Goal: Use online tool/utility: Use online tool/utility

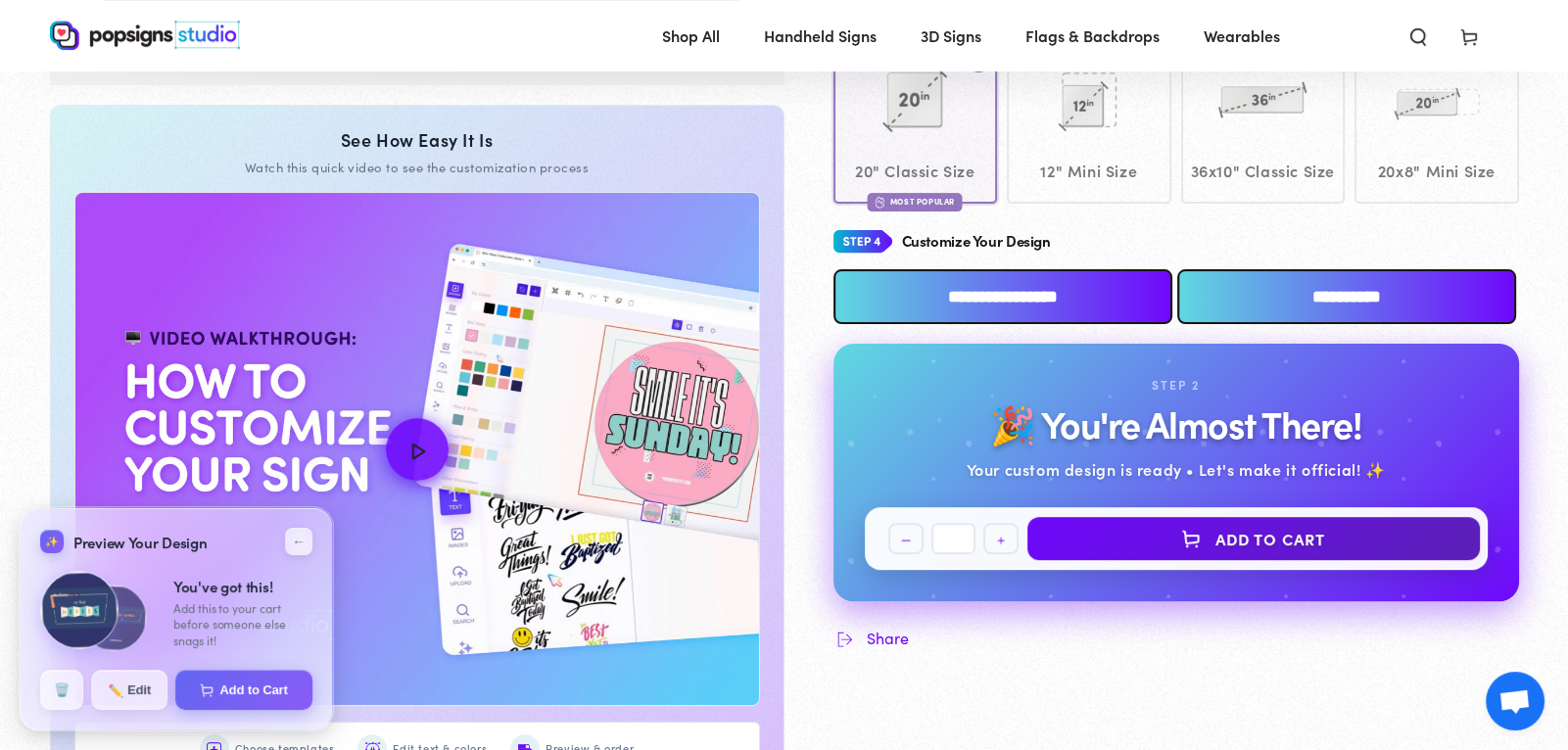
scroll to position [802, 0]
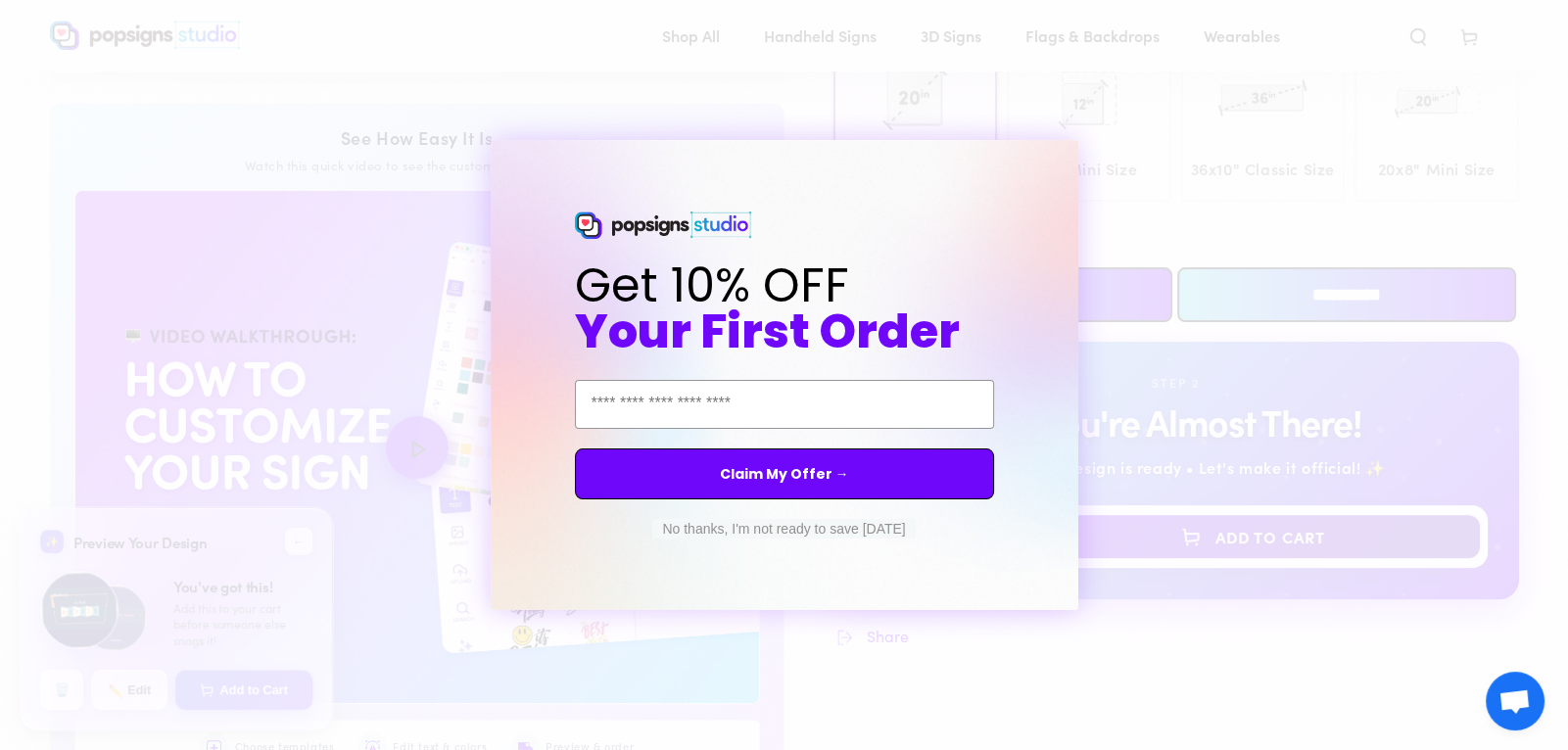
click at [741, 534] on button "No thanks, I'm not ready to save [DATE]" at bounding box center [784, 529] width 262 height 20
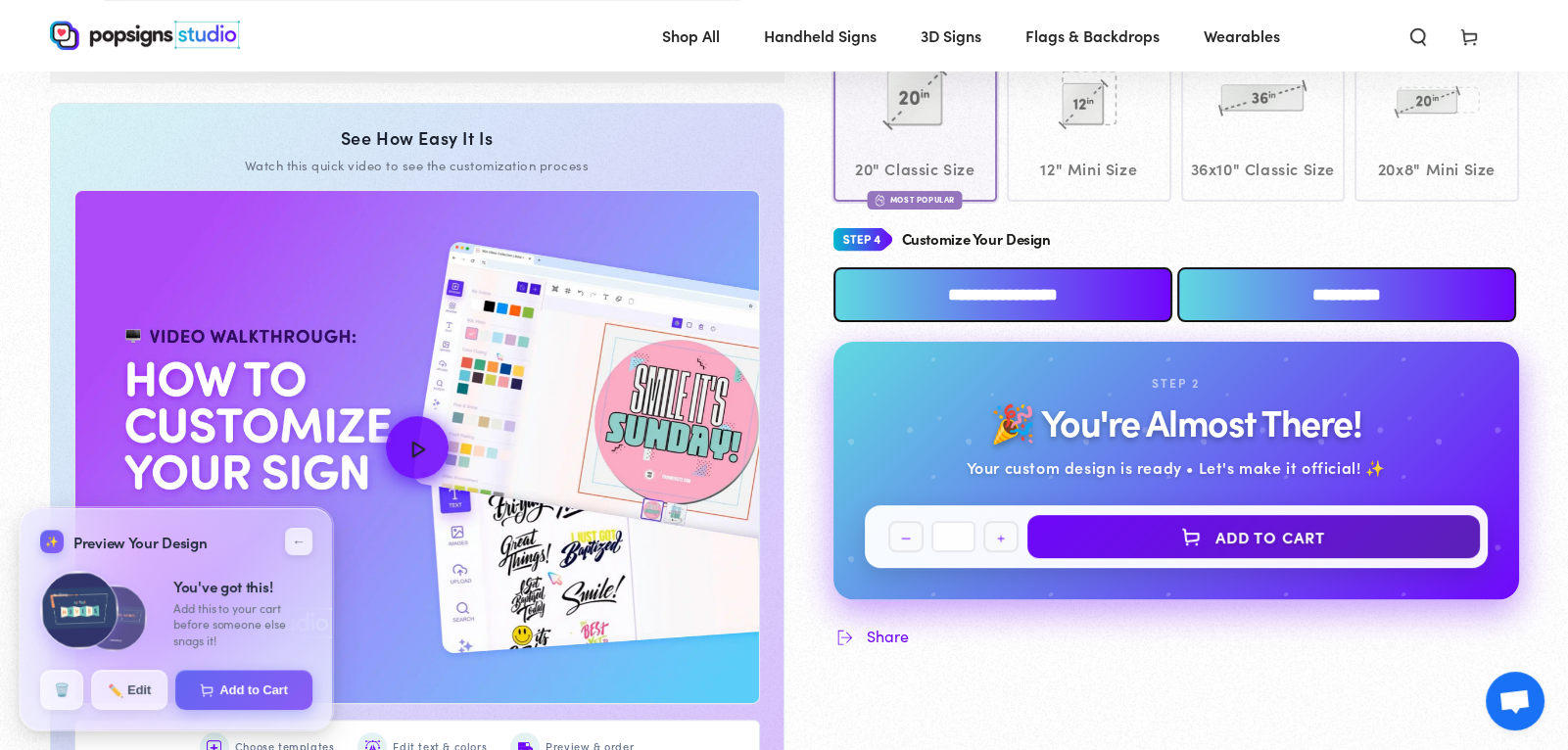
click at [1043, 292] on input "**********" at bounding box center [1002, 294] width 339 height 55
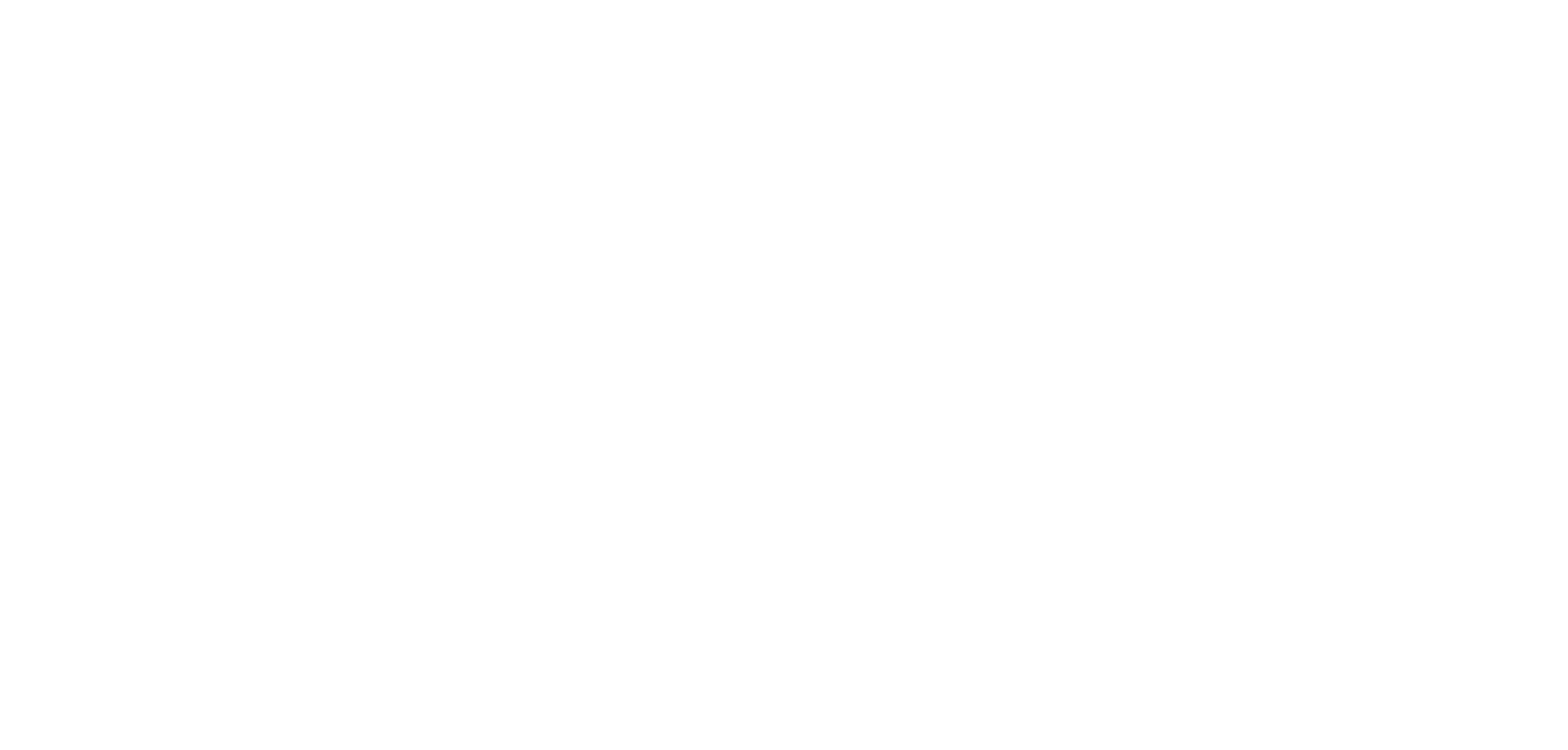
scroll to position [0, 0]
type textarea "An ancient tree with a door leading to a magical world"
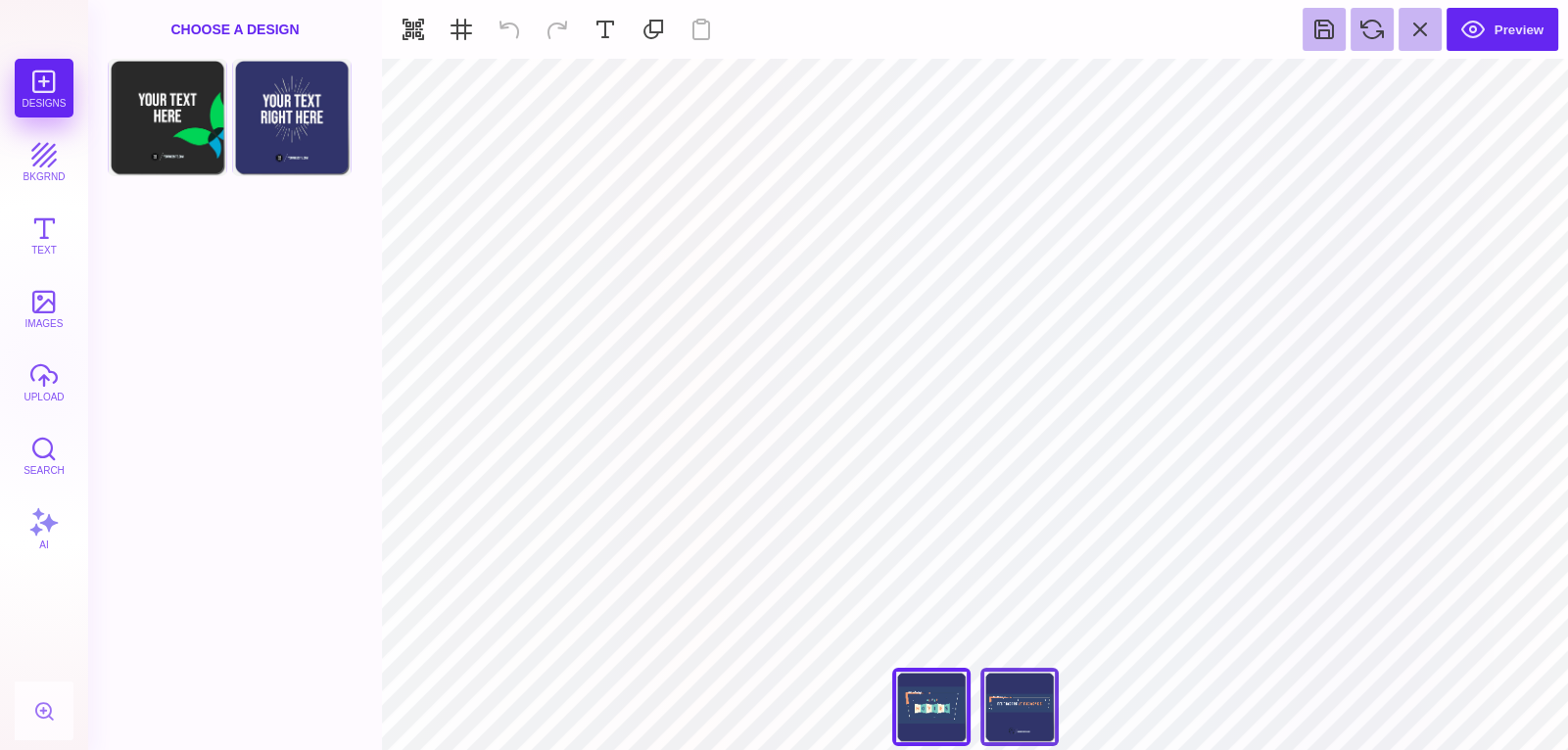
click at [1047, 698] on div "Back" at bounding box center [1019, 707] width 78 height 78
click at [940, 682] on div "Back" at bounding box center [930, 707] width 78 height 78
type input "#30346A"
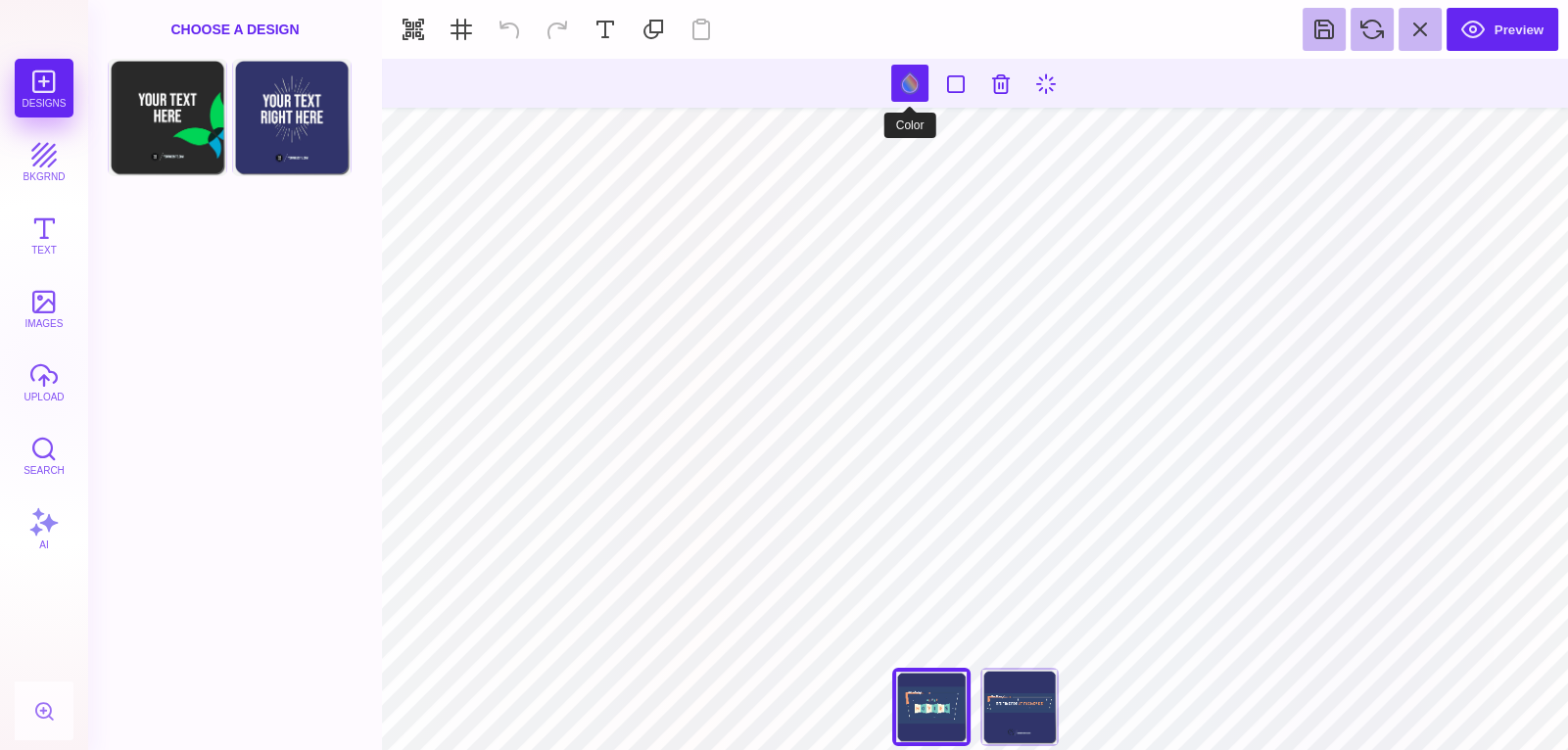
click at [900, 81] on button at bounding box center [909, 82] width 37 height 37
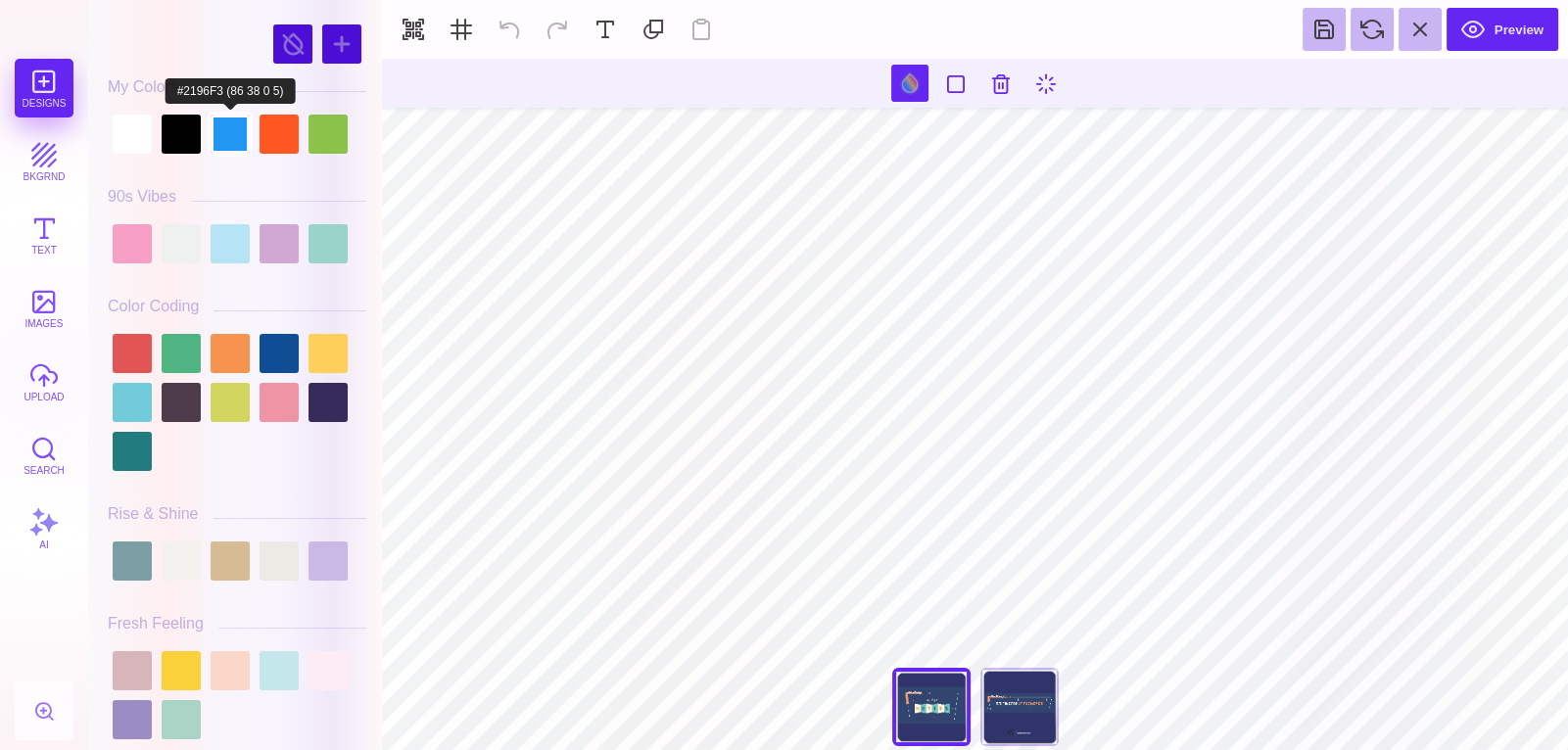
click at [216, 132] on div at bounding box center [229, 133] width 39 height 39
click at [233, 136] on div at bounding box center [229, 133] width 39 height 39
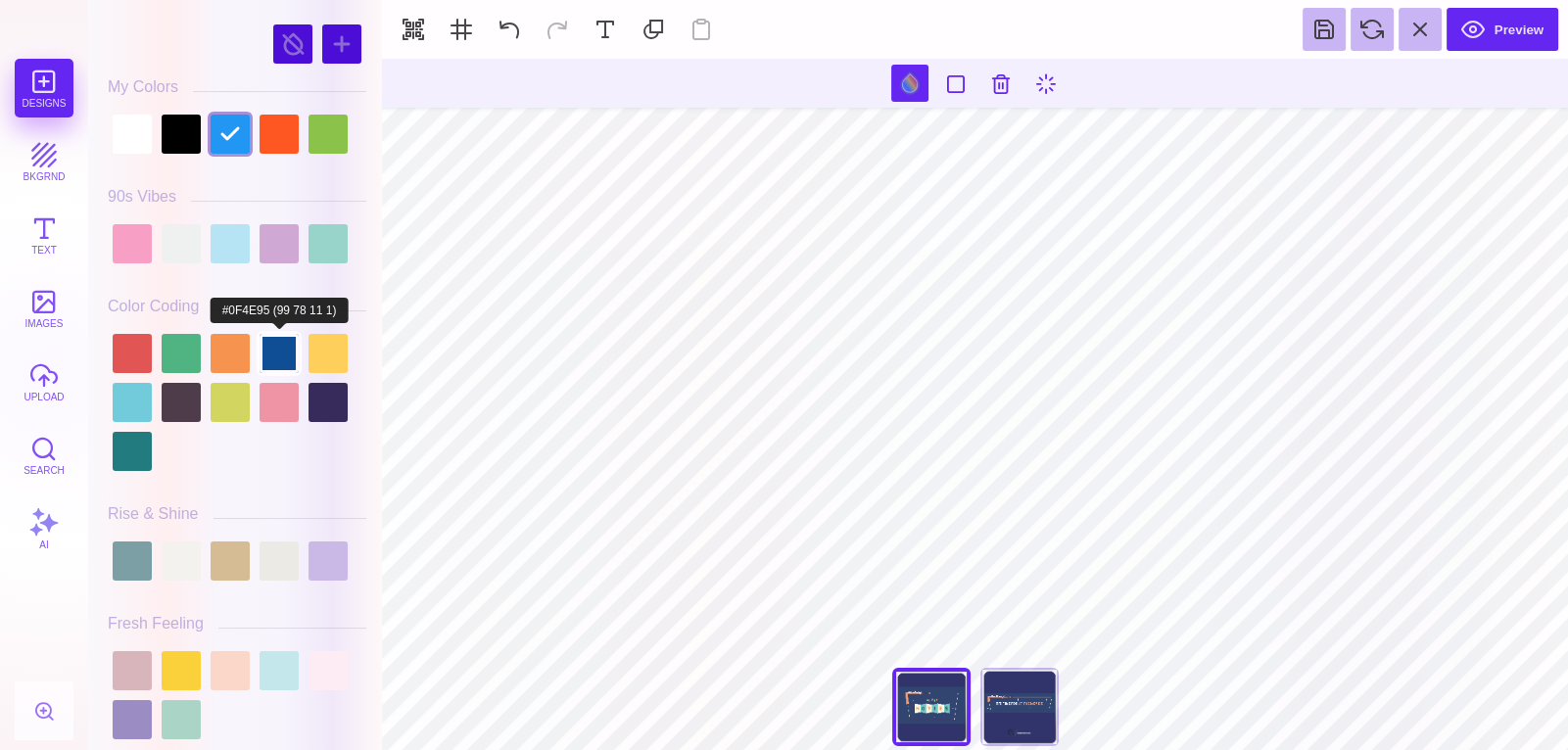
click at [282, 339] on div at bounding box center [278, 353] width 39 height 39
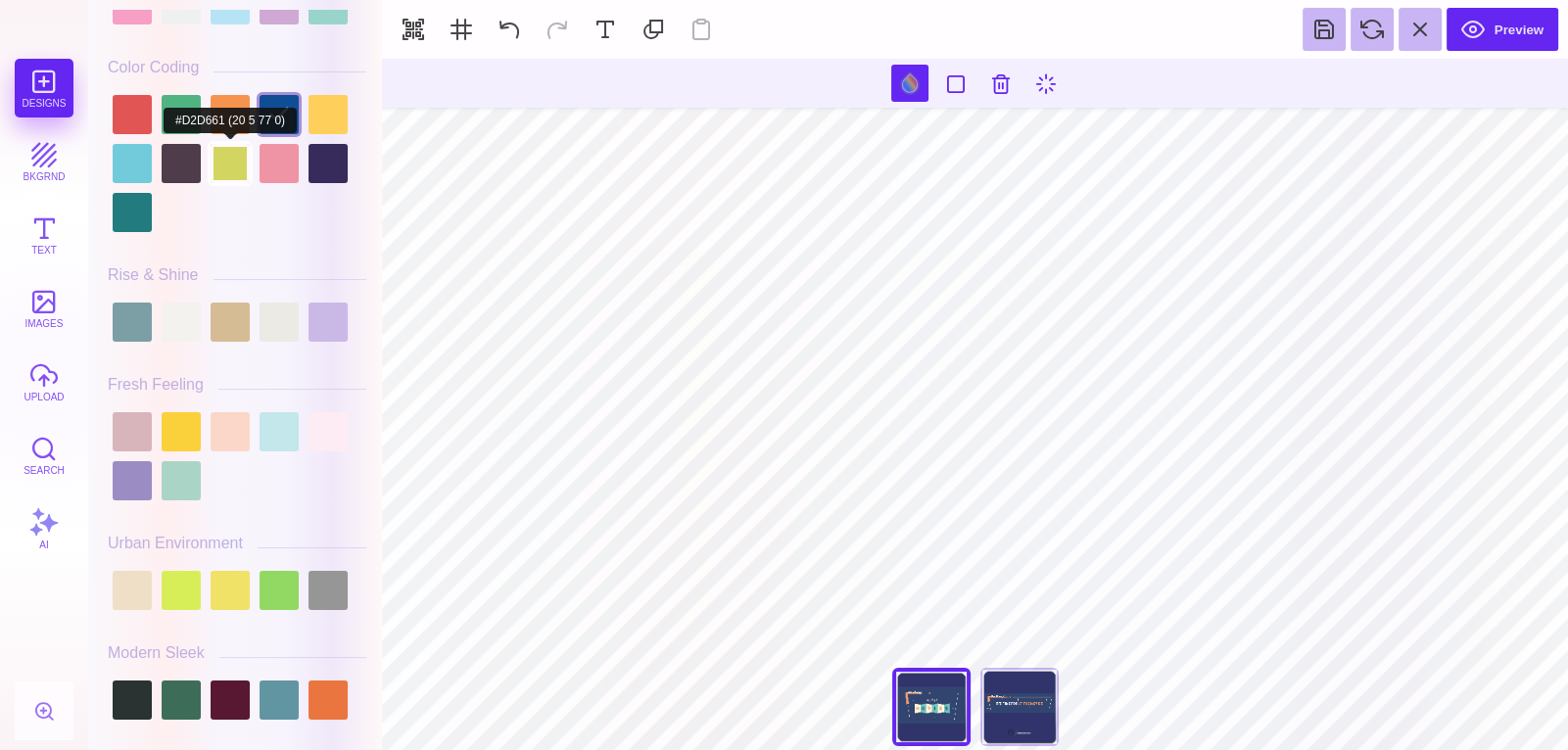
scroll to position [244, 0]
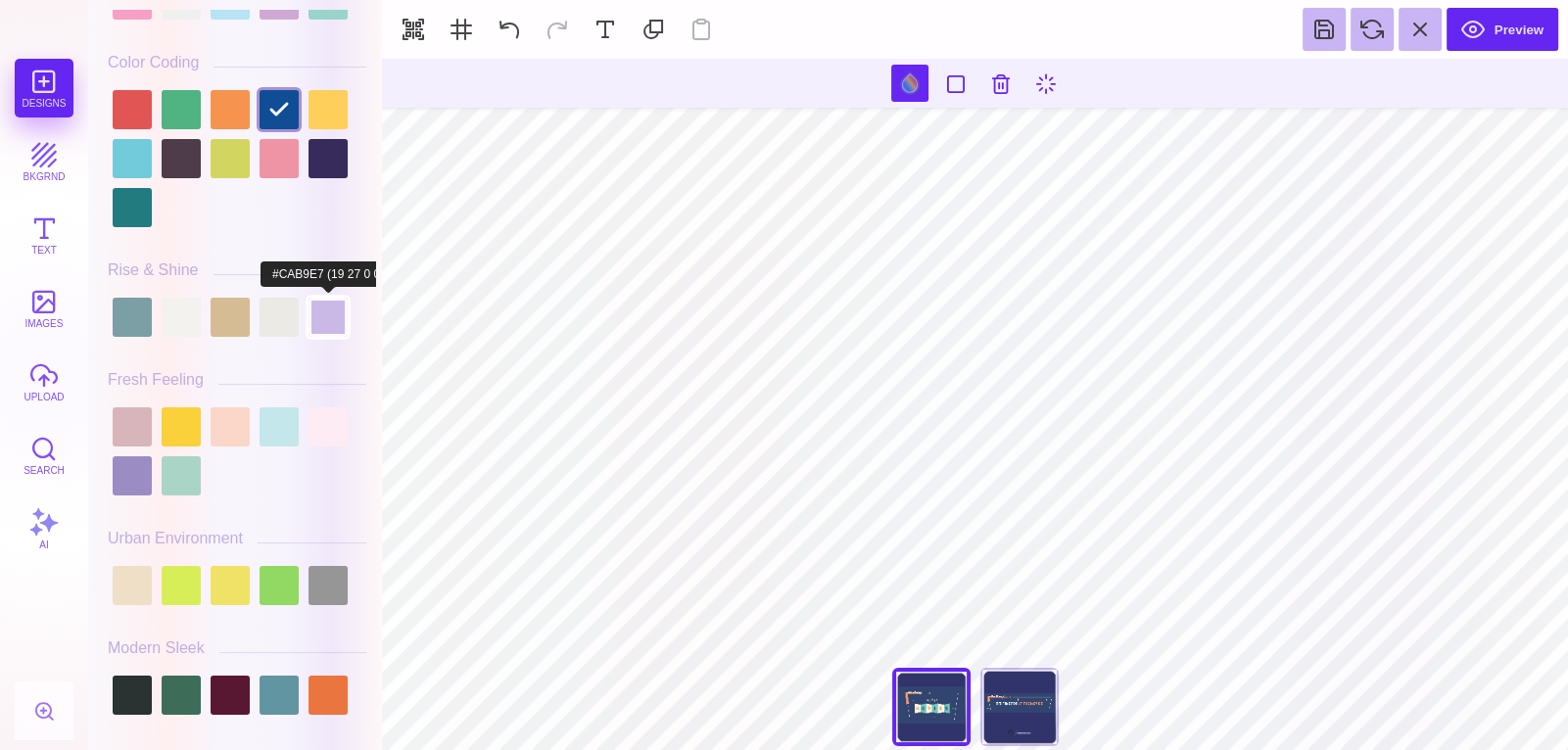
click at [319, 311] on div at bounding box center [328, 317] width 39 height 39
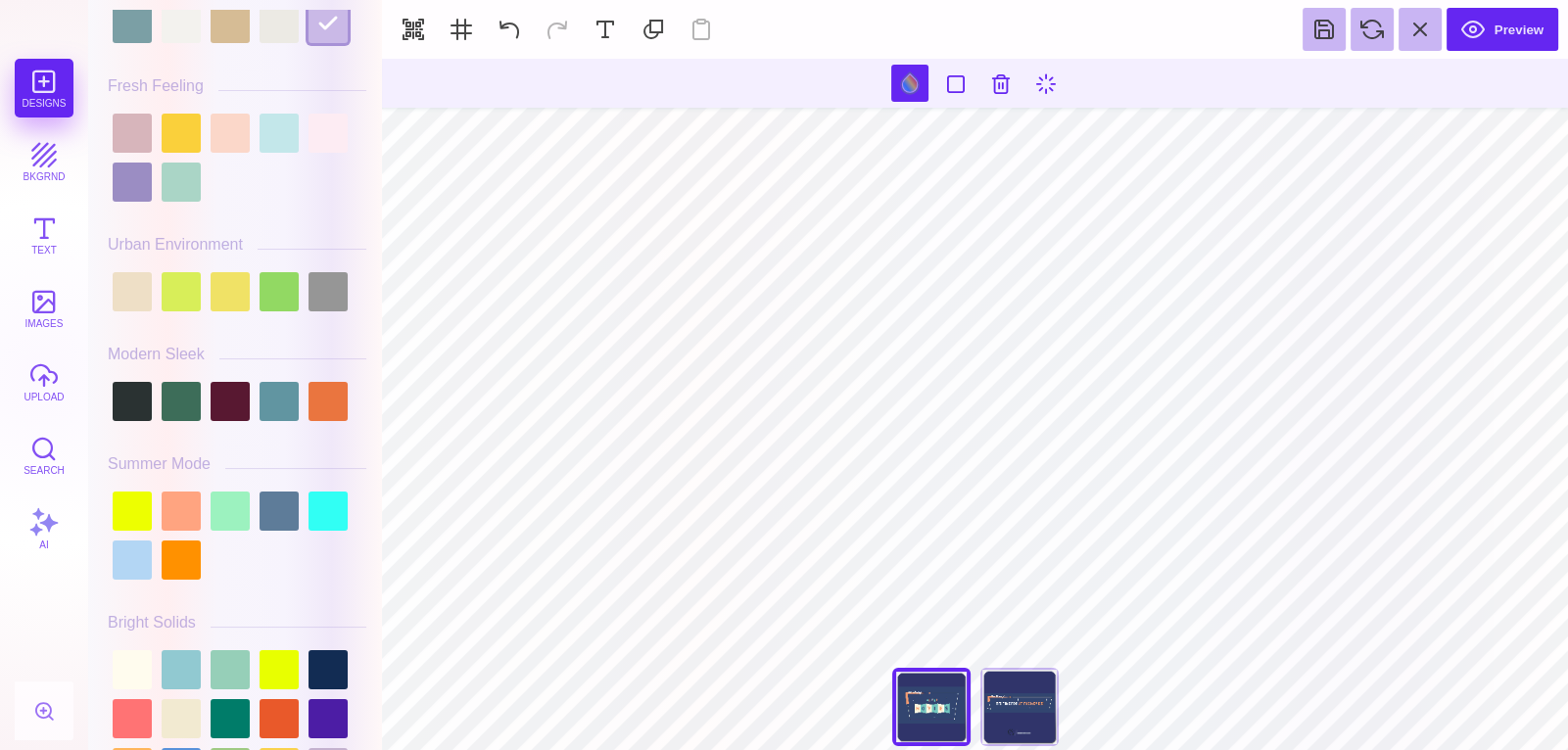
scroll to position [547, 0]
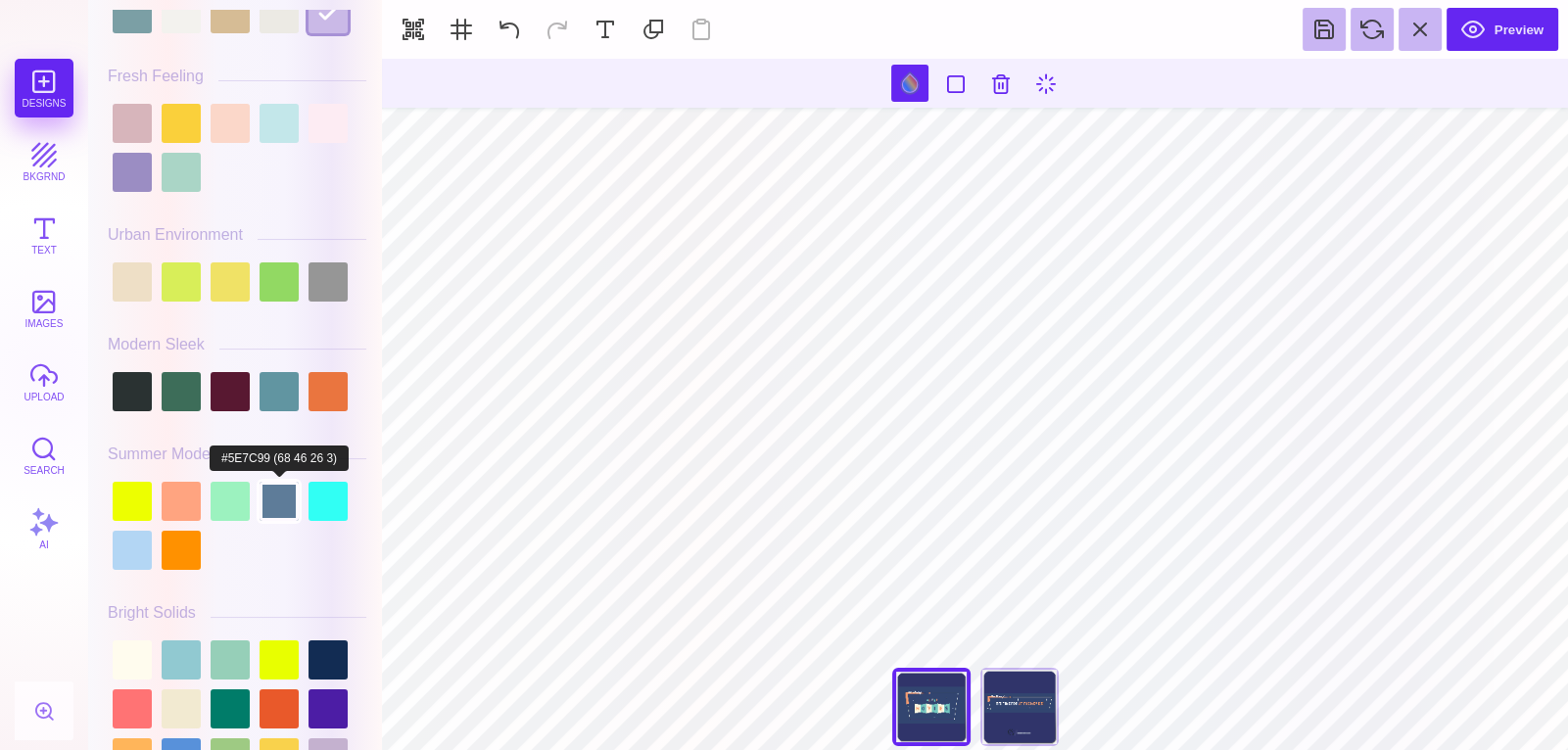
click at [285, 482] on div at bounding box center [278, 501] width 39 height 39
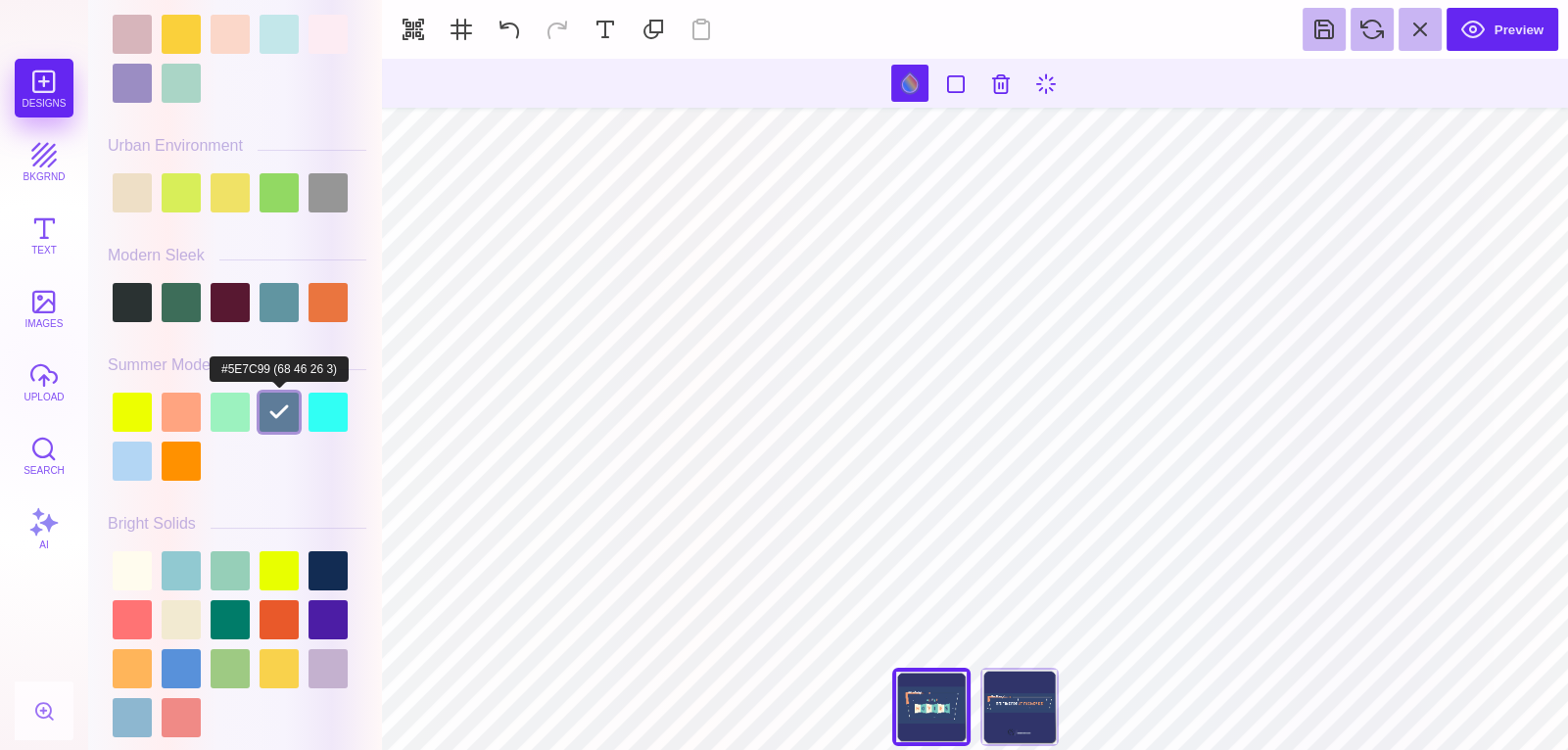
scroll to position [645, 0]
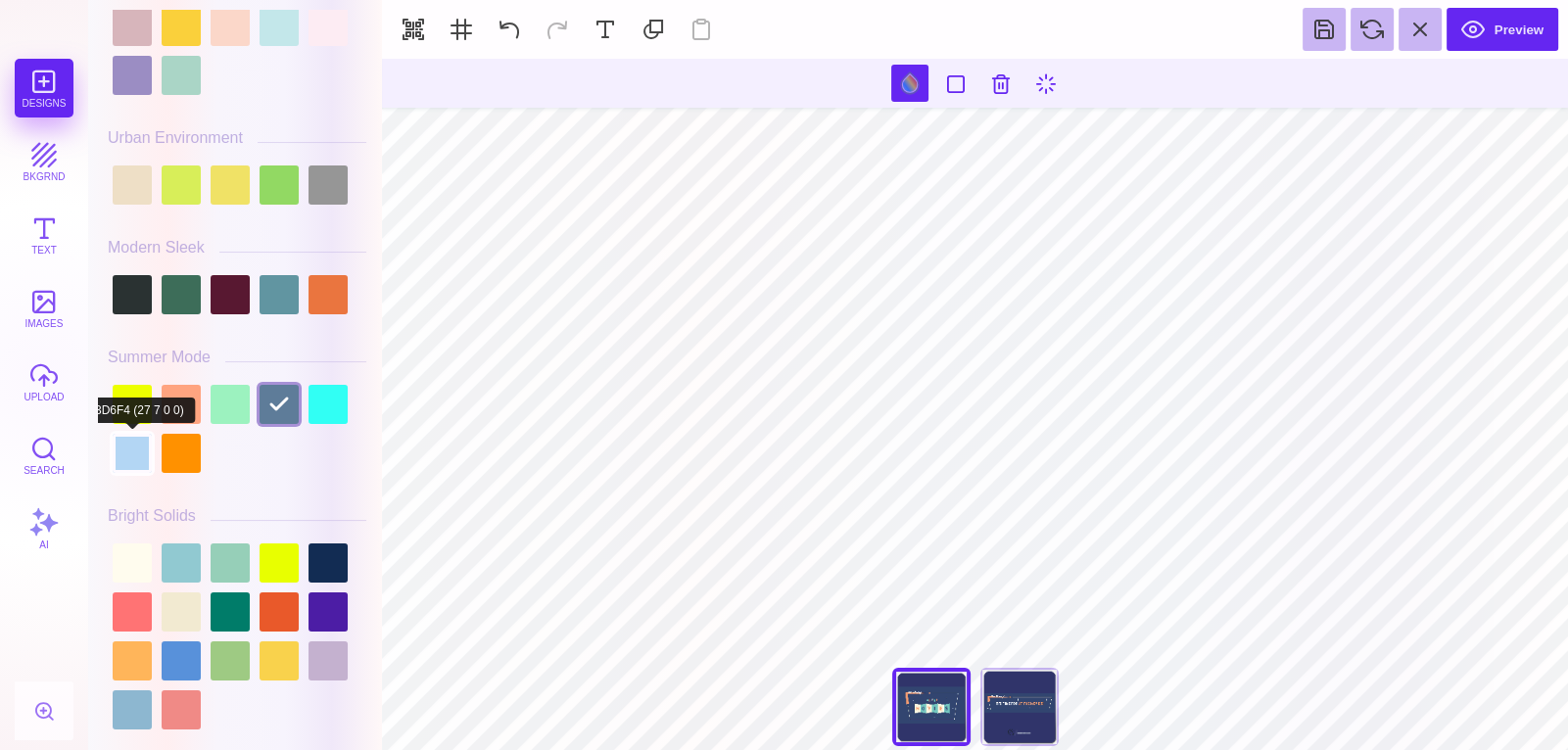
click at [133, 450] on div at bounding box center [131, 453] width 39 height 39
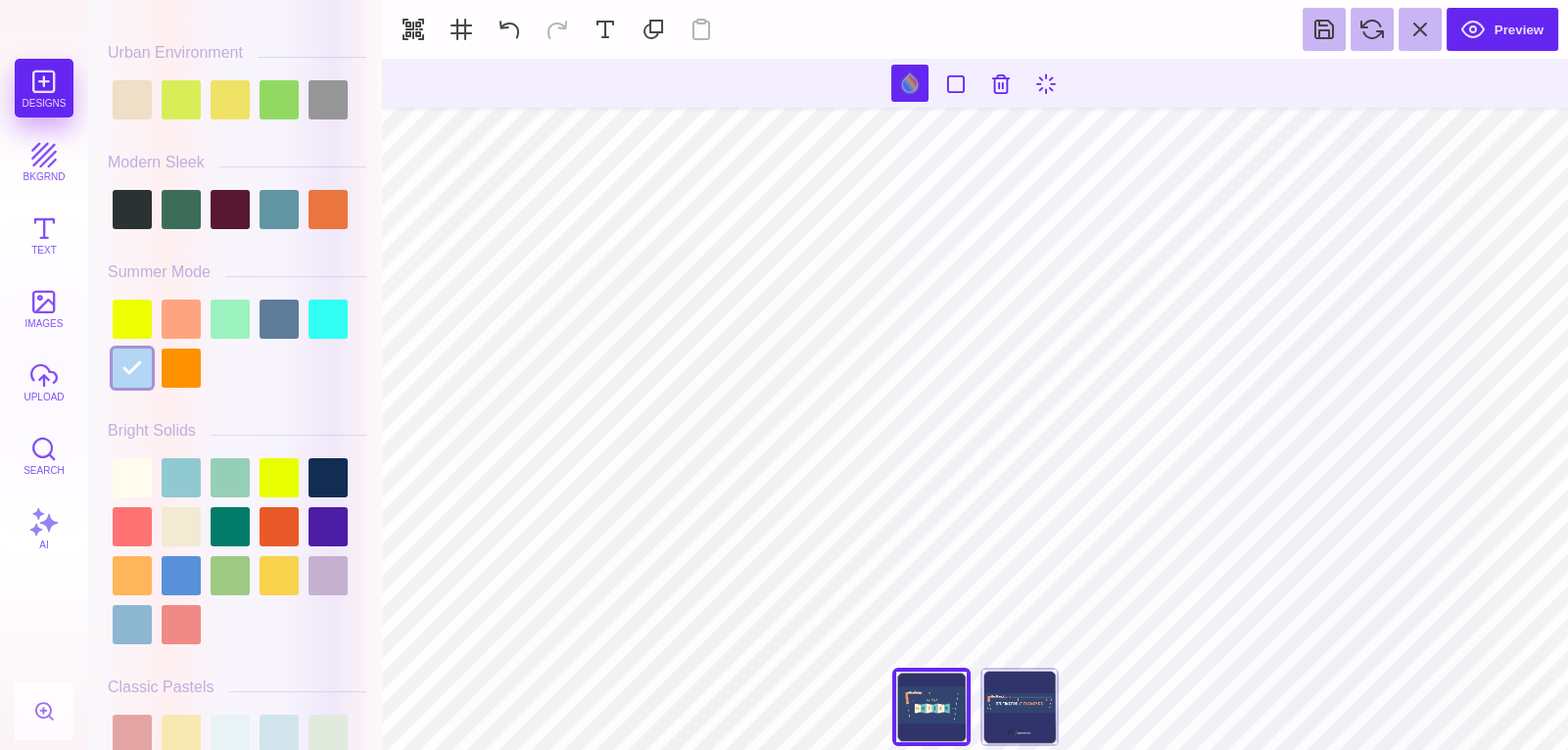
scroll to position [740, 0]
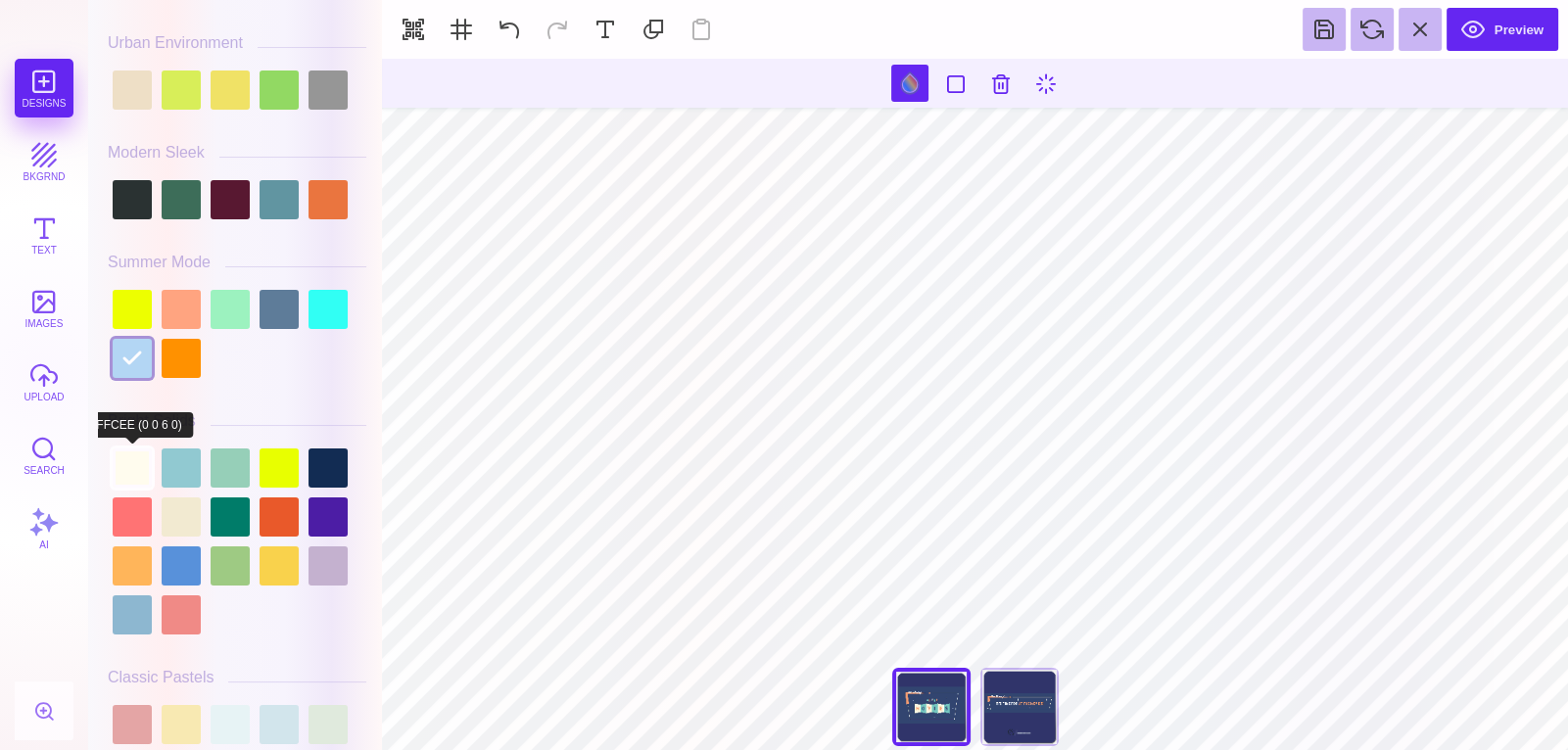
click at [129, 462] on div at bounding box center [131, 468] width 39 height 39
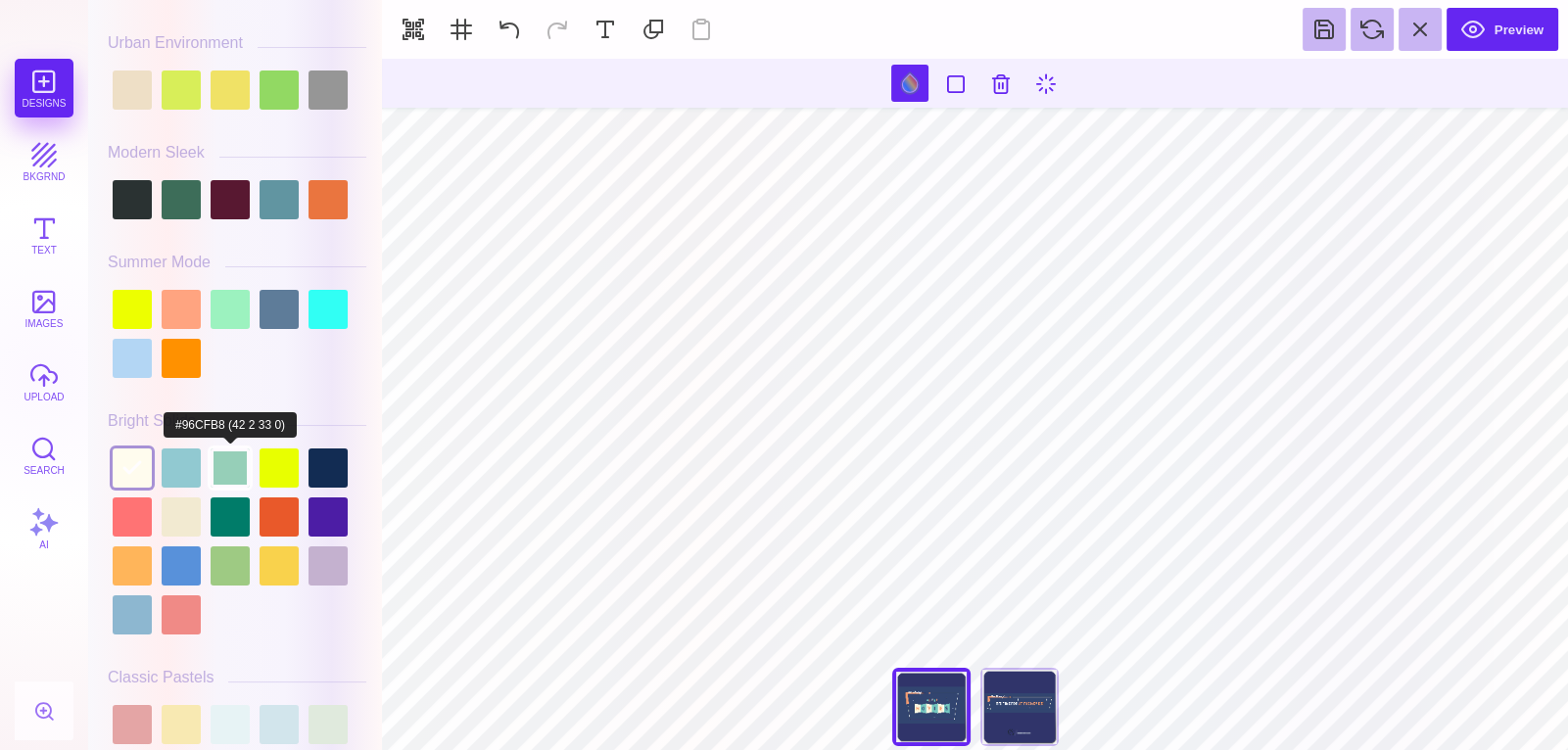
click at [224, 468] on div at bounding box center [229, 468] width 39 height 39
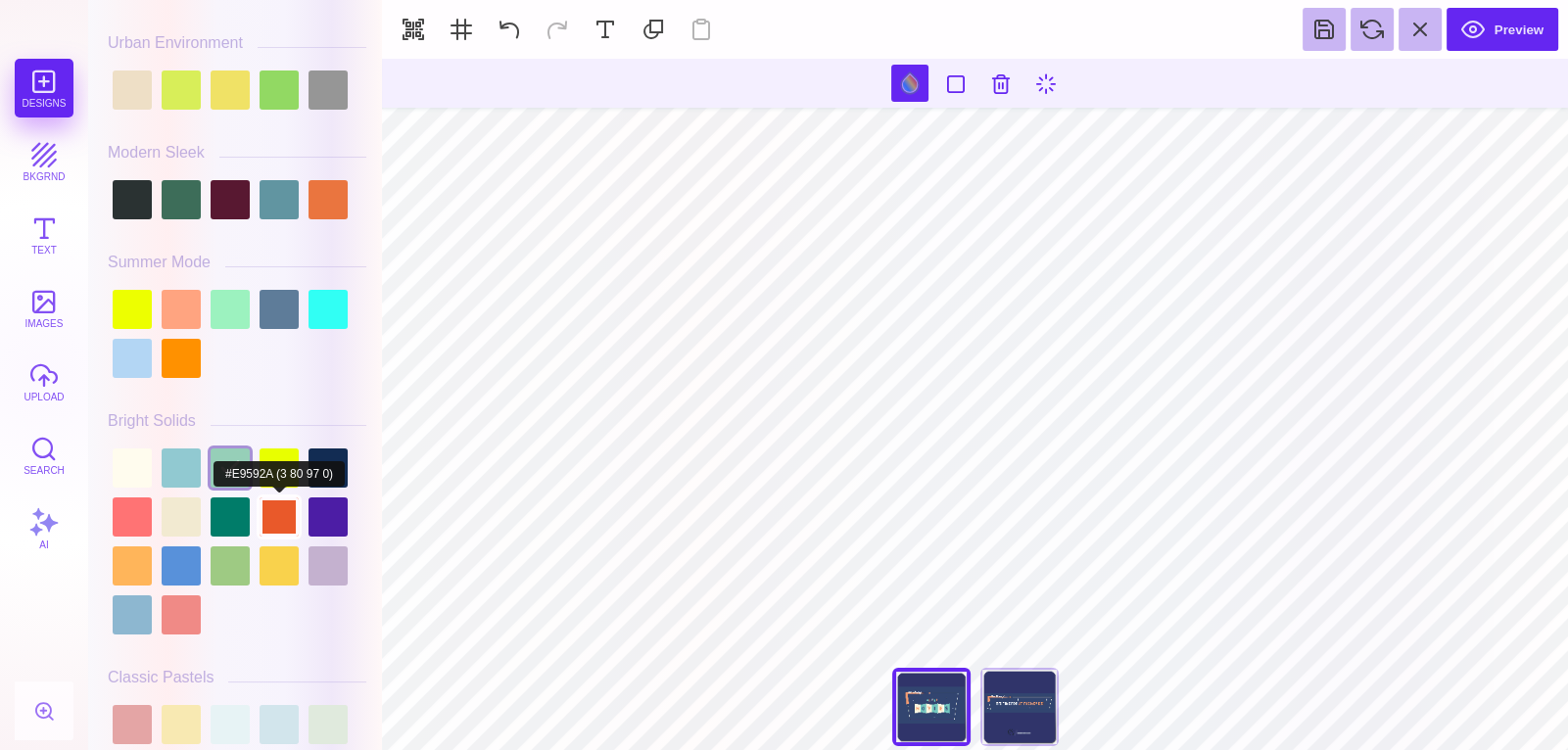
click at [272, 498] on div at bounding box center [278, 517] width 39 height 39
click at [320, 498] on div at bounding box center [328, 517] width 39 height 39
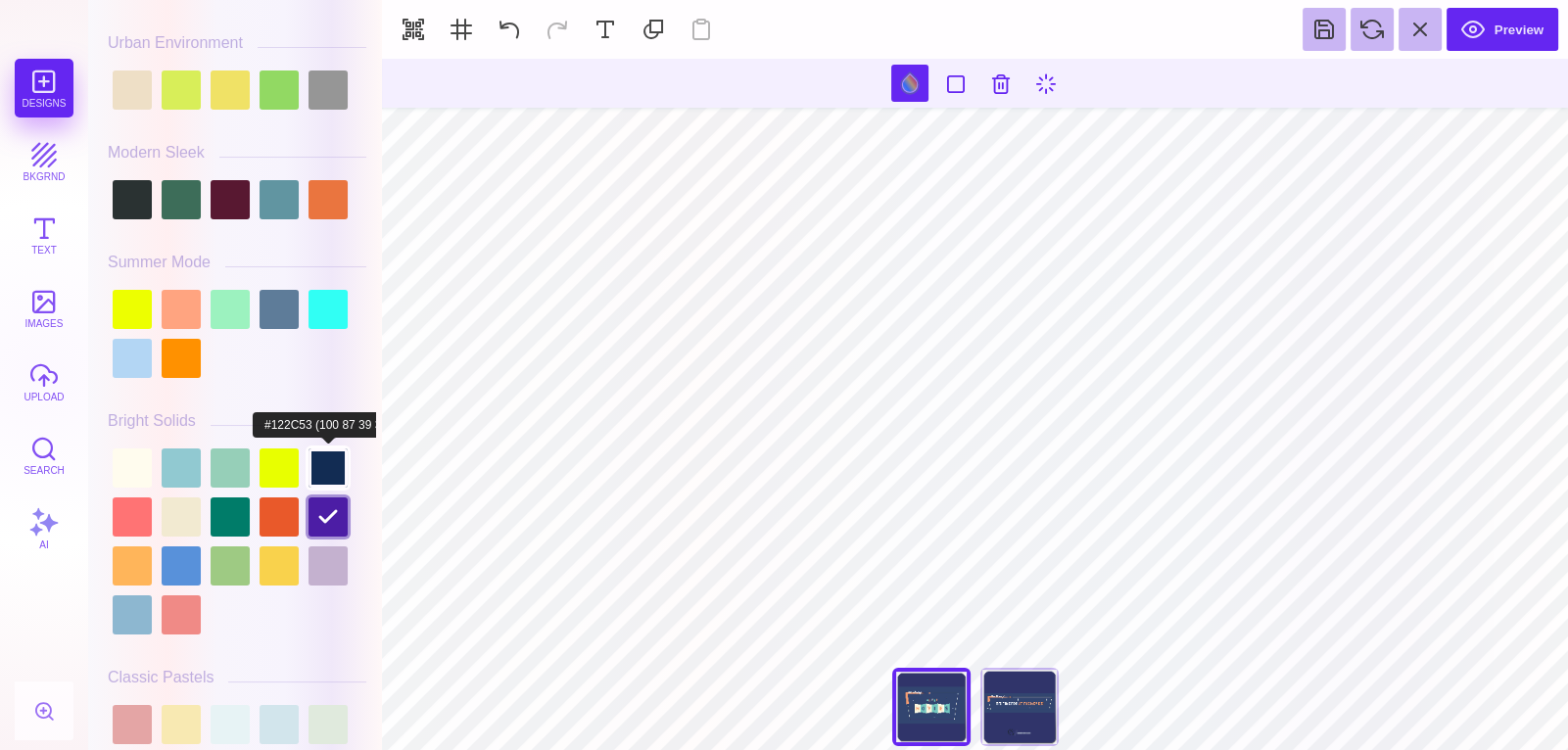
click at [329, 465] on div at bounding box center [328, 468] width 39 height 39
type input "#122C53"
click at [1025, 722] on div "Back" at bounding box center [1019, 707] width 78 height 78
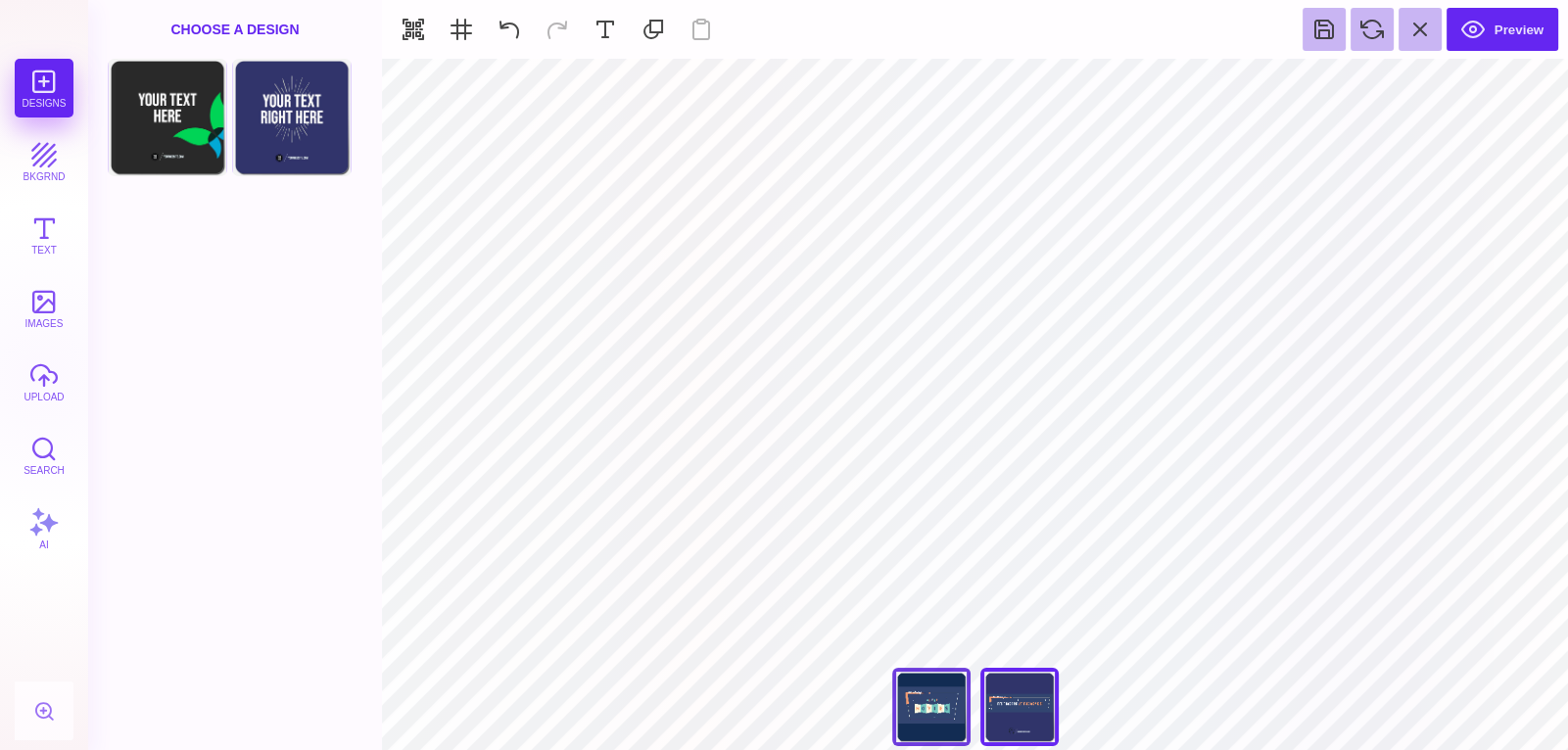
click at [928, 724] on div "Back" at bounding box center [930, 707] width 78 height 78
